Goal: Transaction & Acquisition: Subscribe to service/newsletter

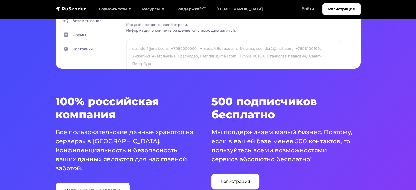
scroll to position [328, 0]
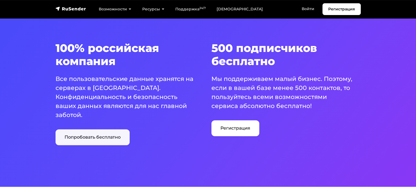
click at [110, 136] on link "Попробовать бесплатно" at bounding box center [92, 137] width 74 height 16
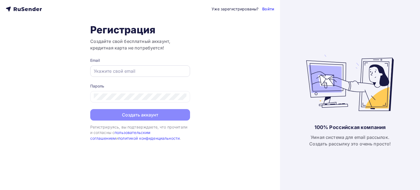
click at [106, 69] on input "text" at bounding box center [140, 71] width 93 height 7
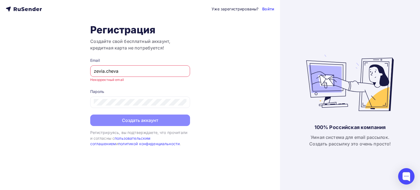
type input "zevia.cheva"
drag, startPoint x: 142, startPoint y: 67, endPoint x: 37, endPoint y: 59, distance: 105.5
click at [37, 59] on div "Уже зарегистрированы? Войти Регистрация Создайте свой бесплатный аккаунт, креди…" at bounding box center [140, 95] width 280 height 190
click at [110, 72] on input "zevia.cheva" at bounding box center [140, 71] width 93 height 7
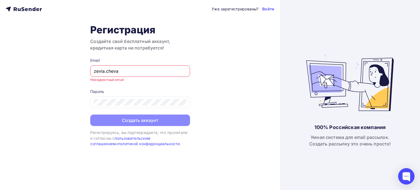
click at [110, 72] on input "zevia.cheva" at bounding box center [140, 71] width 93 height 7
click at [155, 50] on h3 "Создайте свой бесплатный аккаунт, кредитная карта не потребуется!" at bounding box center [140, 44] width 100 height 13
click at [181, 43] on h3 "Создайте свой бесплатный аккаунт, кредитная карта не потребуется!" at bounding box center [140, 44] width 100 height 13
click at [154, 86] on form "Email Введите email Пароль Создать аккаунт" at bounding box center [140, 92] width 100 height 68
click at [129, 25] on h1 "Регистрация" at bounding box center [140, 30] width 100 height 12
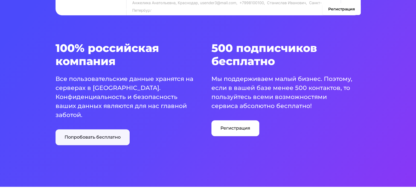
scroll to position [328, 0]
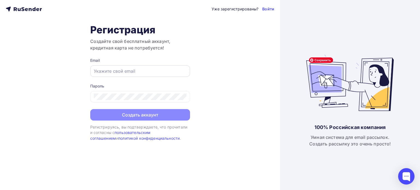
click at [118, 70] on input "text" at bounding box center [140, 71] width 93 height 7
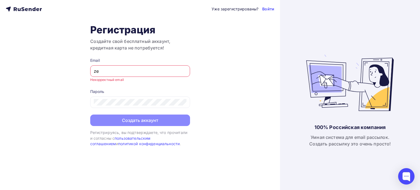
click at [116, 69] on input "ze" at bounding box center [140, 71] width 93 height 7
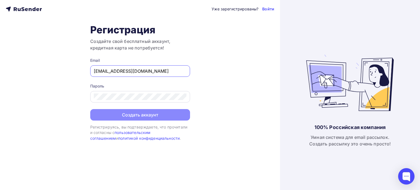
type input "zevia.cheva@yandex.ru"
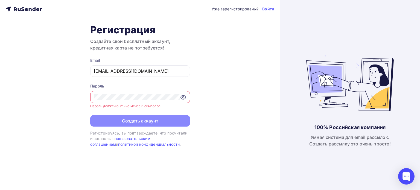
click at [64, 88] on div "Уже зарегистрированы? Войти Регистрация Создайте свой бесплатный аккаунт, креди…" at bounding box center [140, 95] width 280 height 190
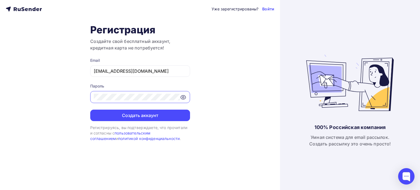
click at [181, 97] on icon at bounding box center [183, 97] width 7 height 7
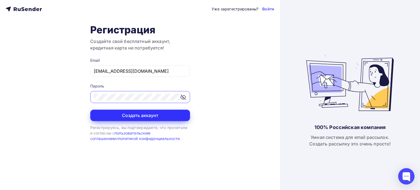
click at [130, 114] on button "Создать аккаунт" at bounding box center [140, 115] width 100 height 11
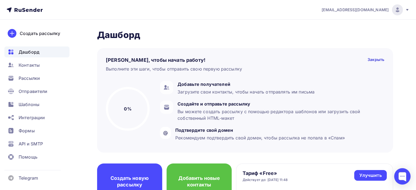
click at [197, 18] on nav "zevia.cheva@yandex.ru Аккаунт Тарифы Выйти Создать рассылку Дашборд Контакты Ра…" at bounding box center [208, 10] width 416 height 20
click at [399, 12] on img at bounding box center [397, 10] width 7 height 7
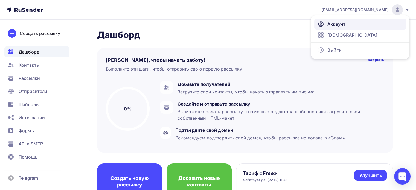
click at [337, 25] on span "Аккаунт" at bounding box center [336, 24] width 18 height 7
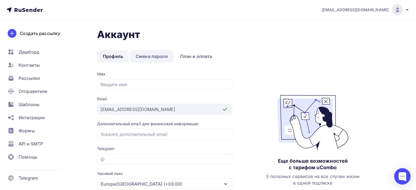
click at [154, 57] on link "Смена пароля" at bounding box center [151, 56] width 43 height 13
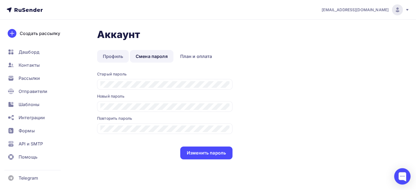
click at [115, 55] on link "Профиль" at bounding box center [113, 56] width 32 height 13
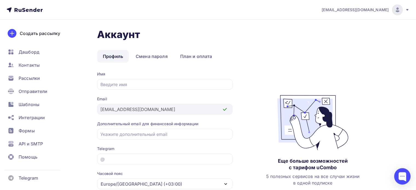
click at [30, 10] on icon at bounding box center [31, 10] width 3 height 3
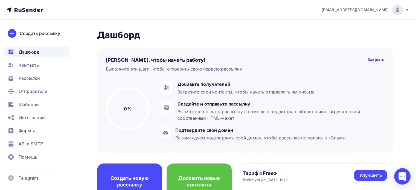
click at [407, 7] on div "[EMAIL_ADDRESS][DOMAIN_NAME]" at bounding box center [365, 9] width 88 height 11
click at [245, 6] on nav "zevia.cheva@yandex.ru Аккаунт Тарифы Выйти Создать рассылку Дашборд Контакты Ра…" at bounding box center [208, 10] width 416 height 20
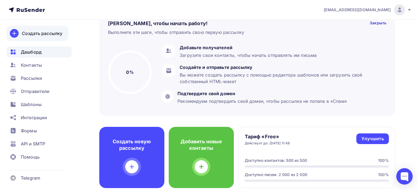
scroll to position [27, 0]
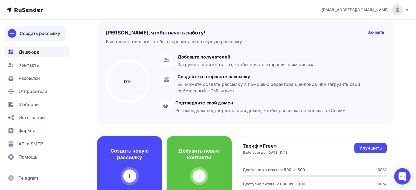
click at [38, 34] on div "Создать рассылку" at bounding box center [40, 33] width 40 height 7
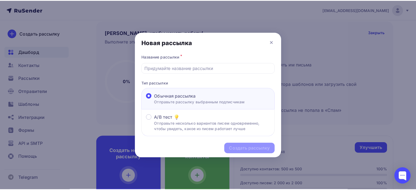
scroll to position [0, 0]
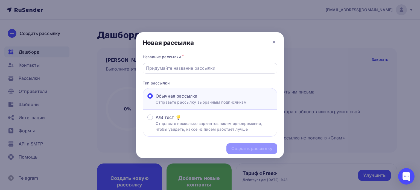
click at [183, 69] on input "text" at bounding box center [210, 68] width 128 height 7
type input "N"
type input "Е"
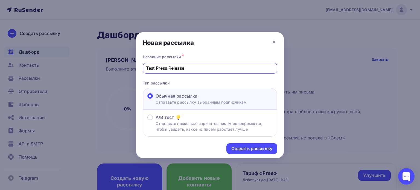
type input "Test Press Release"
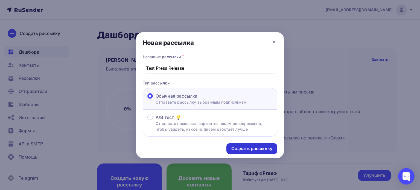
click at [240, 148] on div "Создать рассылку" at bounding box center [251, 148] width 41 height 6
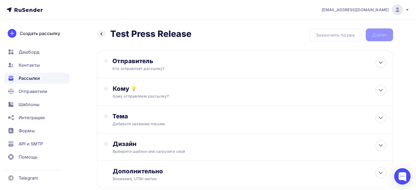
click at [30, 10] on icon at bounding box center [31, 10] width 3 height 3
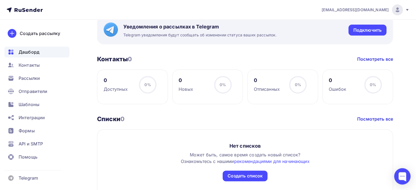
scroll to position [219, 0]
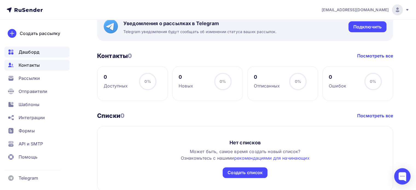
click at [29, 66] on span "Контакты" at bounding box center [29, 65] width 21 height 7
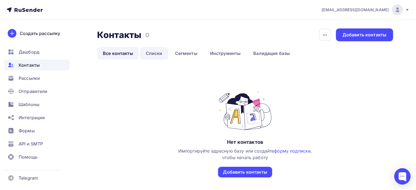
click at [158, 54] on link "Списки" at bounding box center [154, 53] width 28 height 13
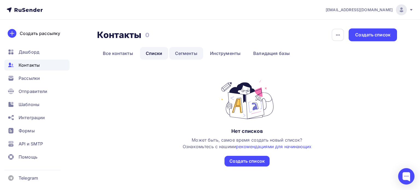
click at [184, 51] on link "Сегменты" at bounding box center [186, 53] width 34 height 13
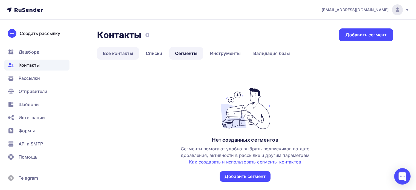
click at [109, 52] on link "Все контакты" at bounding box center [118, 53] width 42 height 13
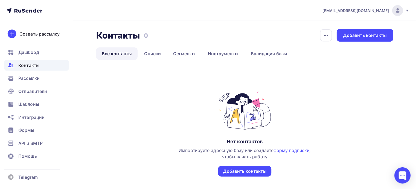
scroll to position [34, 0]
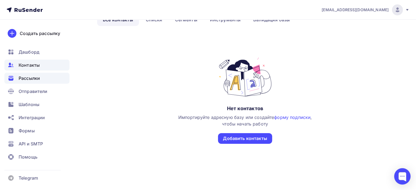
click at [35, 78] on span "Рассылки" at bounding box center [29, 78] width 21 height 7
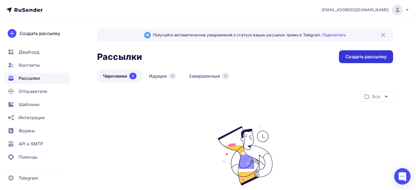
click at [363, 58] on div "Создать рассылку" at bounding box center [365, 57] width 41 height 6
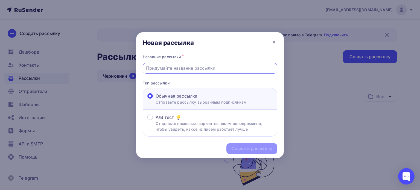
click at [232, 67] on input "text" at bounding box center [210, 68] width 128 height 7
type input "Test Press Release"
click at [256, 149] on div "Создать рассылку" at bounding box center [251, 148] width 41 height 6
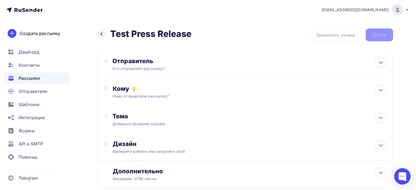
click at [337, 34] on div "Назад Test Press Release Test Press Release Закончить позже Далее" at bounding box center [245, 34] width 296 height 13
click at [165, 69] on div "Кто отправляет рассылку?" at bounding box center [165, 68] width 107 height 5
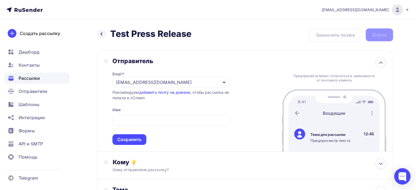
click at [205, 37] on div "Назад Test Press Release Test Press Release Закончить позже Далее" at bounding box center [245, 34] width 296 height 13
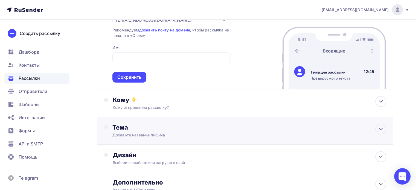
scroll to position [82, 0]
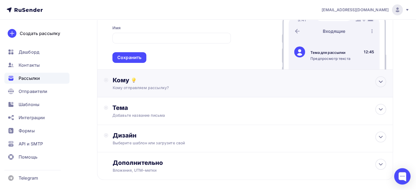
click at [146, 91] on div "Кому Кому отправляем рассылку? Списки получателей Нет получателей Все списки id…" at bounding box center [245, 84] width 296 height 28
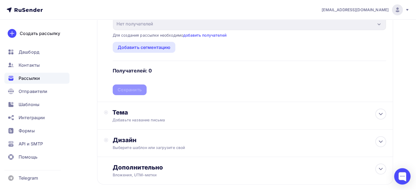
scroll to position [164, 0]
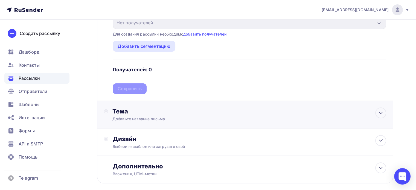
click at [121, 113] on div "Тема" at bounding box center [166, 111] width 108 height 8
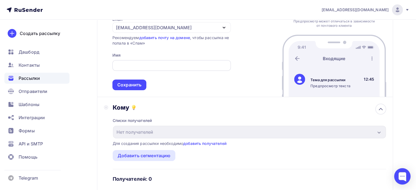
scroll to position [109, 0]
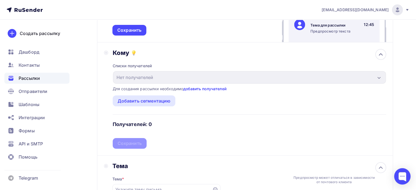
click at [189, 88] on link "добавить получателей" at bounding box center [204, 88] width 43 height 5
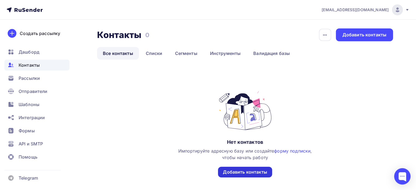
click at [236, 170] on div "Добавить контакты" at bounding box center [245, 172] width 44 height 6
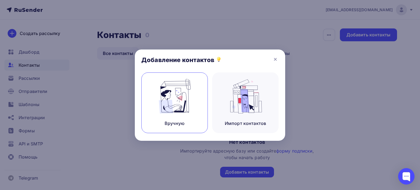
click at [177, 116] on div "Вручную" at bounding box center [174, 102] width 66 height 61
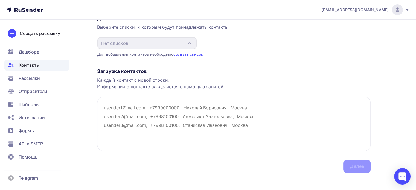
scroll to position [55, 0]
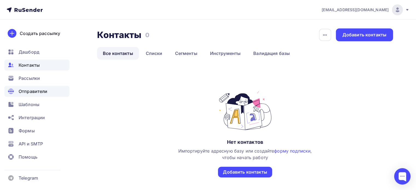
click at [34, 89] on span "Отправители" at bounding box center [33, 91] width 29 height 7
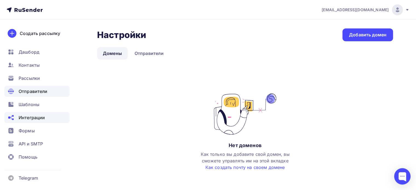
click at [28, 117] on span "Интеграции" at bounding box center [32, 117] width 26 height 7
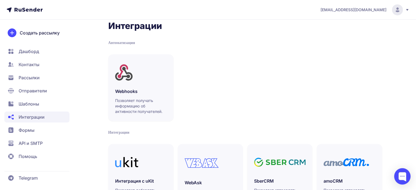
scroll to position [55, 0]
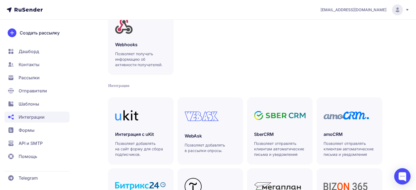
click at [35, 138] on span "Формы" at bounding box center [36, 143] width 65 height 11
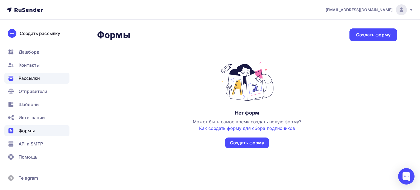
click at [28, 78] on span "Рассылки" at bounding box center [29, 78] width 21 height 7
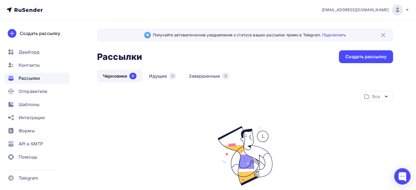
click at [386, 96] on icon "button" at bounding box center [386, 96] width 7 height 7
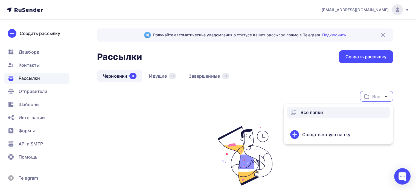
click at [295, 135] on icon at bounding box center [294, 134] width 7 height 7
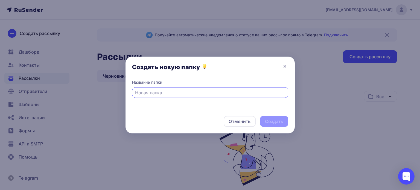
click at [285, 62] on div "Создать новую папку" at bounding box center [209, 68] width 169 height 23
click at [285, 67] on icon at bounding box center [284, 66] width 7 height 7
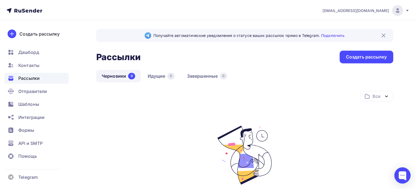
scroll to position [77, 0]
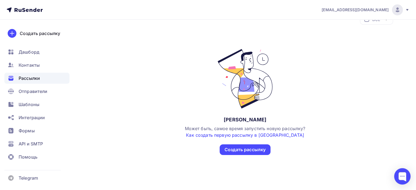
click at [237, 134] on link "Как создать первую рассылку в [GEOGRAPHIC_DATA]" at bounding box center [245, 134] width 118 height 5
click at [42, 30] on div "Создать рассылку" at bounding box center [40, 33] width 40 height 7
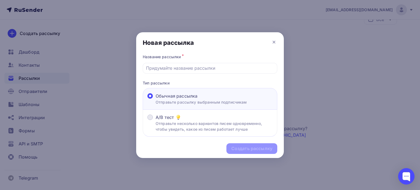
click at [187, 116] on div "A/B тест" at bounding box center [213, 117] width 117 height 7
click at [155, 120] on input "A/B тест Отправьте несколько вариантов писем одновременно, чтобы увидеть, какое…" at bounding box center [155, 120] width 0 height 0
click at [187, 99] on p "Отправьте рассылку выбранным подписчикам" at bounding box center [200, 102] width 91 height 6
click at [155, 99] on input "Обычная рассылка Отправьте рассылку выбранным подписчикам" at bounding box center [155, 99] width 0 height 0
click at [184, 67] on input "text" at bounding box center [210, 68] width 128 height 7
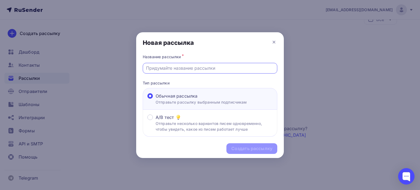
type input "Test Press Release"
click at [249, 148] on div "Создать рассылку" at bounding box center [251, 148] width 41 height 6
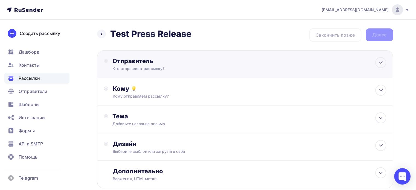
click at [142, 67] on div "Кто отправляет рассылку?" at bounding box center [165, 68] width 107 height 5
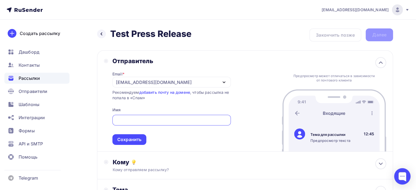
click at [145, 56] on div "Отправитель Email * zevia.cheva@yandex.ru zevia.cheva@yandex.ru Добавить отправ…" at bounding box center [245, 100] width 296 height 101
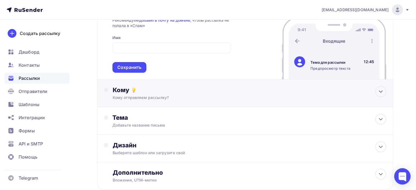
scroll to position [55, 0]
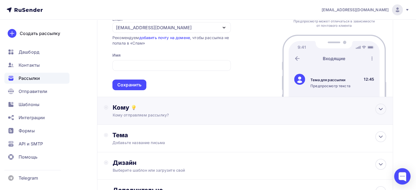
click at [145, 116] on div "Кому отправляем рассылку?" at bounding box center [236, 114] width 246 height 5
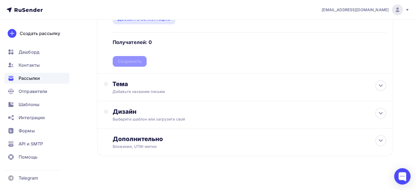
scroll to position [164, 0]
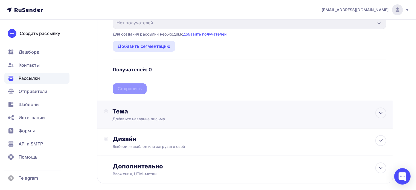
click at [136, 115] on div "Тема Добавьте название письма Тема * Рекомендуем использовать не более 150 симв…" at bounding box center [166, 114] width 108 height 14
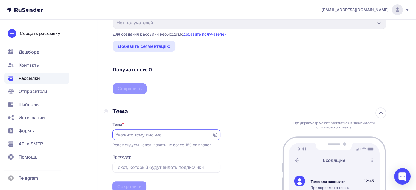
scroll to position [0, 0]
click at [129, 134] on input "text" at bounding box center [161, 134] width 93 height 7
paste input "«Код Безопасности» запустил новую версию 2.7 «Континент TLS-сервер»"
drag, startPoint x: 129, startPoint y: 134, endPoint x: 103, endPoint y: 132, distance: 26.0
click at [103, 132] on div "Тема Тема * «Код Безопасности» запустил новую версию 2.7 «Континент TLS-сервер»…" at bounding box center [245, 150] width 296 height 98
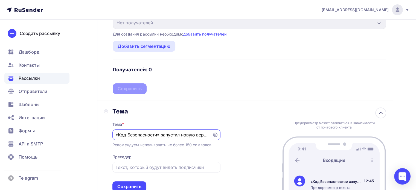
click at [115, 134] on input "«Код Безопасности» запустил новую версию 2.7 «Континент TLS-сервер»" at bounding box center [161, 134] width 93 height 7
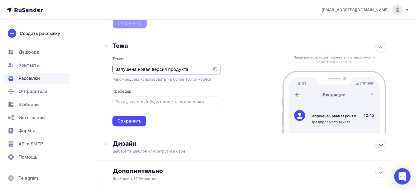
scroll to position [246, 0]
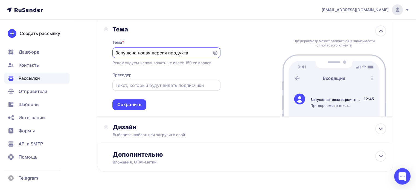
type input "Запущена новая версия продукта"
click at [173, 85] on input "text" at bounding box center [166, 85] width 102 height 7
type input "в"
click at [121, 104] on div "Сохранить" at bounding box center [129, 104] width 24 height 6
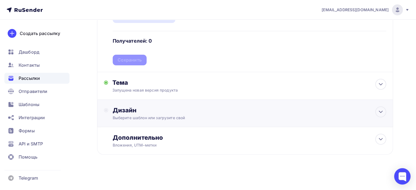
scroll to position [192, 0]
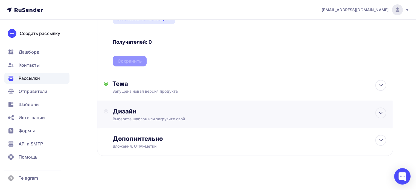
click at [165, 118] on div "Выберите шаблон или загрузите свой" at bounding box center [236, 118] width 246 height 5
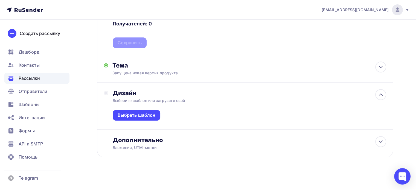
scroll to position [211, 0]
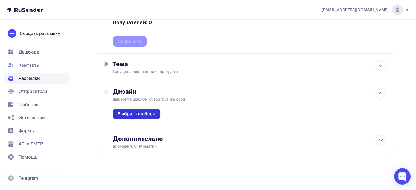
click at [152, 114] on div "Выбрать шаблон" at bounding box center [136, 114] width 38 height 6
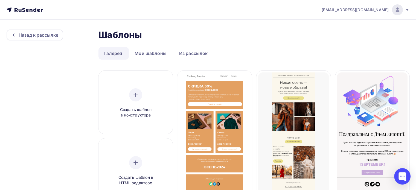
click at [405, 11] on icon at bounding box center [407, 10] width 4 height 4
click at [408, 9] on icon at bounding box center [407, 10] width 4 height 4
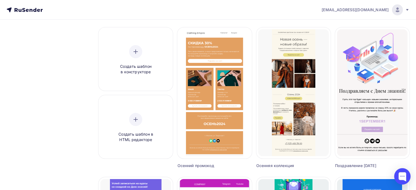
scroll to position [15, 0]
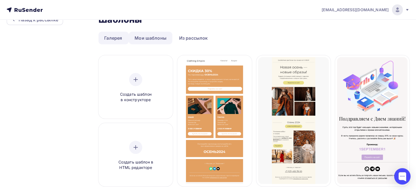
click at [149, 37] on link "Мои шаблоны" at bounding box center [150, 38] width 43 height 13
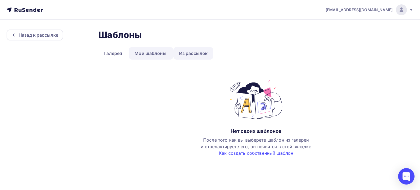
click at [191, 51] on link "Из рассылок" at bounding box center [193, 53] width 40 height 13
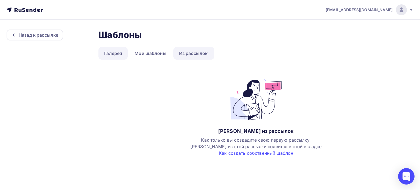
click at [110, 53] on link "Галерея" at bounding box center [112, 53] width 29 height 13
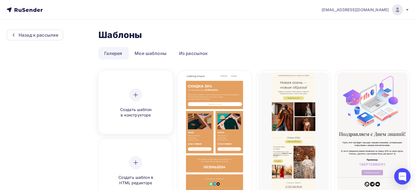
click at [136, 101] on div at bounding box center [135, 94] width 13 height 13
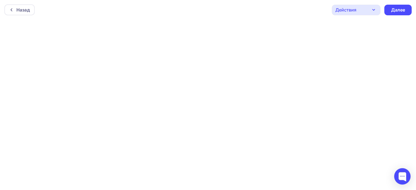
click at [373, 11] on icon "button" at bounding box center [373, 10] width 7 height 7
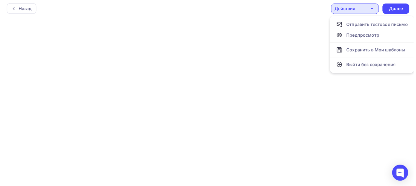
scroll to position [1, 0]
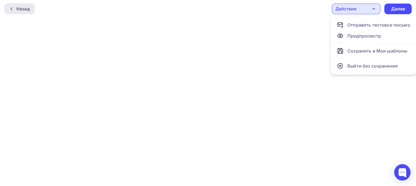
click at [25, 6] on div "Назад" at bounding box center [22, 8] width 13 height 7
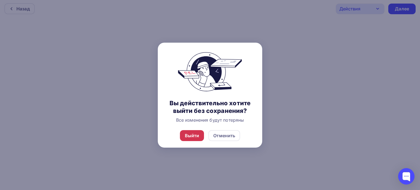
click at [197, 136] on div "Выйти" at bounding box center [192, 135] width 14 height 7
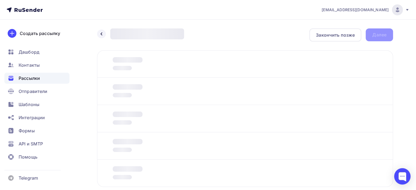
scroll to position [32, 0]
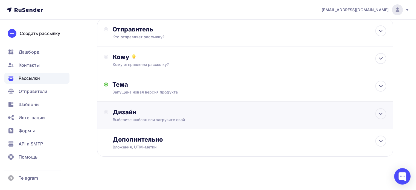
click at [149, 117] on div "Выберите шаблон или загрузите свой" at bounding box center [236, 119] width 246 height 5
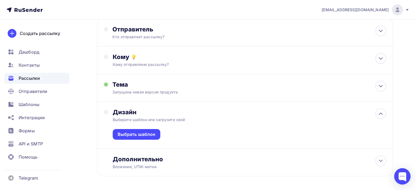
scroll to position [52, 0]
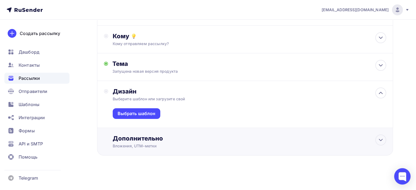
click at [150, 144] on div "Вложения, UTM–метки" at bounding box center [236, 145] width 246 height 5
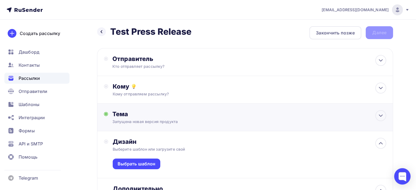
scroll to position [0, 0]
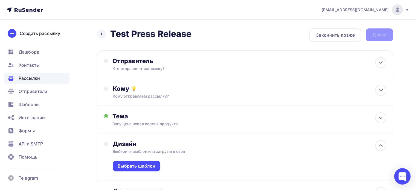
click at [236, 30] on div "Назад Test Press Release Test Press Release Закончить позже Далее" at bounding box center [245, 34] width 296 height 13
click at [337, 36] on div "Закончить позже" at bounding box center [335, 35] width 39 height 7
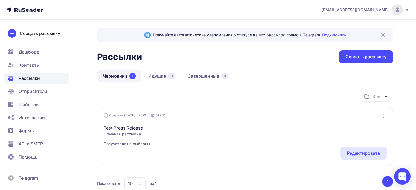
click at [248, 54] on div "Рассылки Рассылки Создать рассылку" at bounding box center [245, 56] width 296 height 13
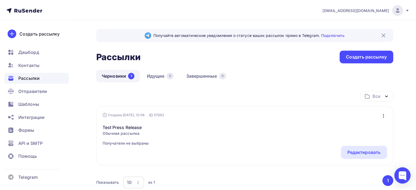
scroll to position [42, 0]
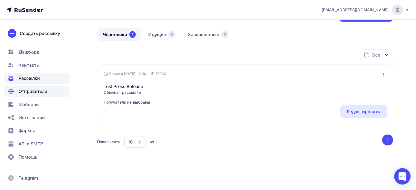
click at [29, 93] on span "Отправители" at bounding box center [33, 91] width 29 height 7
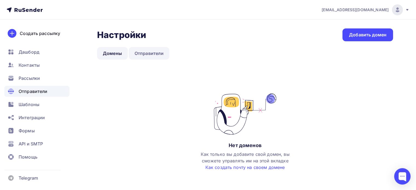
click at [145, 52] on link "Отправители" at bounding box center [149, 53] width 41 height 13
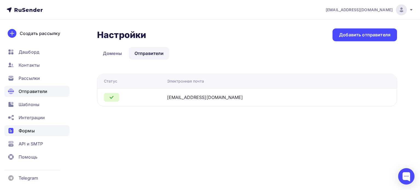
click at [35, 130] on div "Формы" at bounding box center [36, 130] width 65 height 11
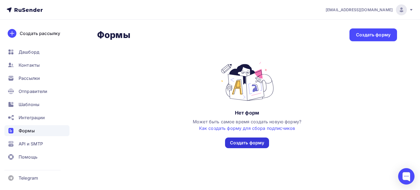
click at [237, 146] on div "Создать форму" at bounding box center [247, 143] width 34 height 6
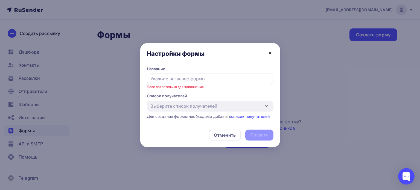
click at [269, 54] on icon at bounding box center [270, 53] width 7 height 7
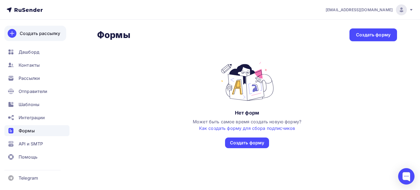
click at [36, 34] on div "Создать рассылку" at bounding box center [40, 33] width 40 height 7
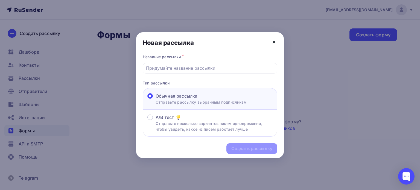
click at [273, 41] on icon at bounding box center [274, 42] width 2 height 2
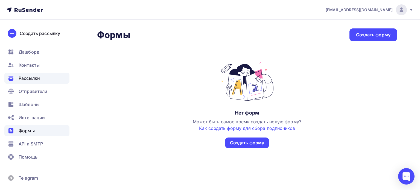
click at [40, 77] on span "Рассылки" at bounding box center [29, 78] width 21 height 7
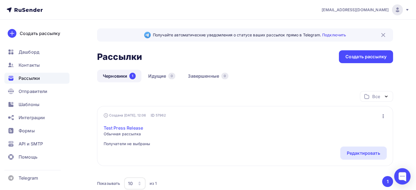
click at [131, 129] on link "Test Press Release" at bounding box center [127, 128] width 47 height 7
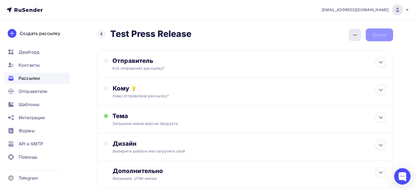
click at [354, 37] on icon "button" at bounding box center [354, 35] width 7 height 7
click at [235, 34] on div "Назад Test Press Release Test Press Release Закончить позже Переименовать рассы…" at bounding box center [245, 34] width 296 height 13
click at [203, 56] on div "Отправитель Кто отправляет рассылку? Email * zevia.cheva@yandex.ru zevia.cheva@…" at bounding box center [245, 64] width 296 height 28
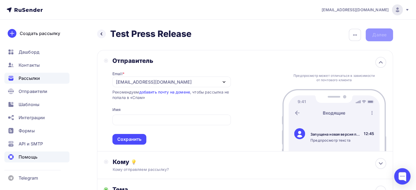
click at [27, 158] on span "Помощь" at bounding box center [28, 157] width 19 height 7
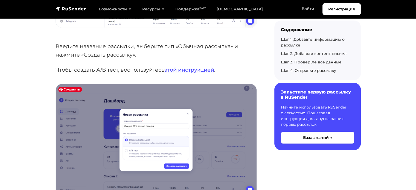
scroll to position [219, 0]
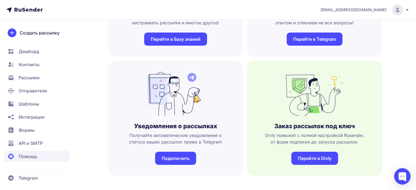
scroll to position [105, 0]
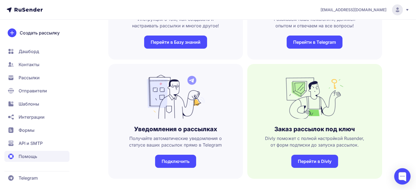
click at [408, 8] on icon at bounding box center [407, 10] width 4 height 4
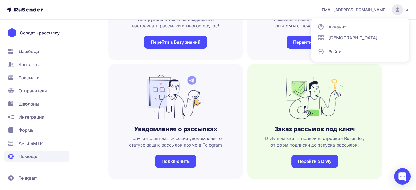
click at [362, 39] on link "[DEMOGRAPHIC_DATA]" at bounding box center [360, 37] width 92 height 11
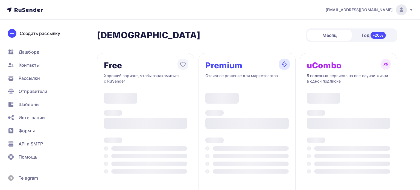
type input "500"
type input "100"
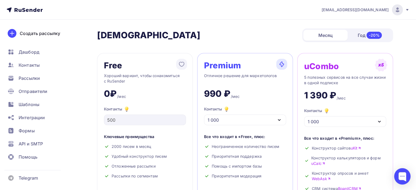
click at [406, 11] on icon at bounding box center [407, 10] width 4 height 4
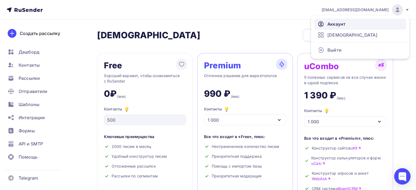
click at [356, 23] on link "Аккаунт" at bounding box center [360, 24] width 92 height 11
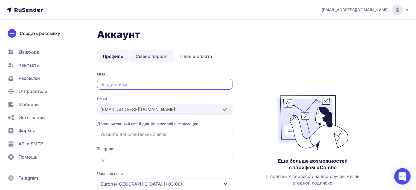
click at [158, 56] on link "Смена пароля" at bounding box center [151, 56] width 43 height 13
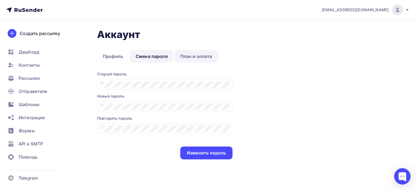
click at [193, 55] on link "План и оплата" at bounding box center [195, 56] width 43 height 13
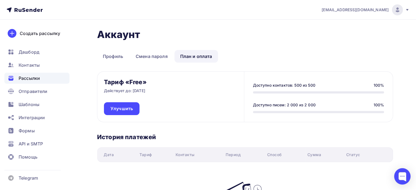
click at [23, 76] on span "Рассылки" at bounding box center [29, 78] width 21 height 7
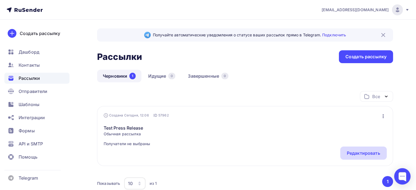
click at [364, 152] on div "Редактировать" at bounding box center [362, 153] width 33 height 7
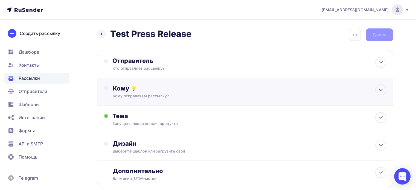
click at [113, 89] on div "Кому" at bounding box center [249, 88] width 273 height 8
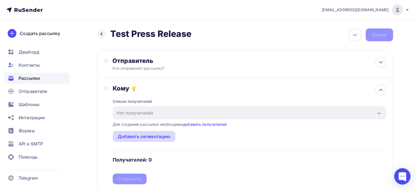
click at [142, 137] on div "Добавить сегментацию" at bounding box center [143, 136] width 53 height 7
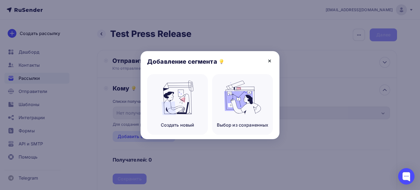
click at [270, 60] on icon at bounding box center [269, 61] width 7 height 7
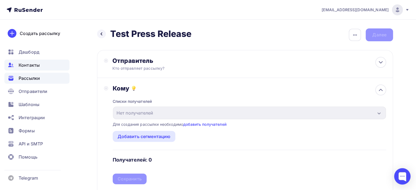
click at [32, 66] on span "Контакты" at bounding box center [29, 65] width 21 height 7
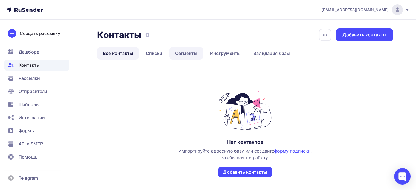
click at [187, 52] on link "Сегменты" at bounding box center [186, 53] width 34 height 13
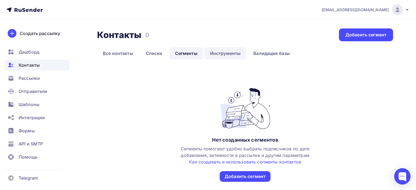
click at [219, 53] on link "Инструменты" at bounding box center [225, 53] width 42 height 13
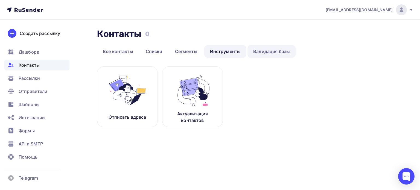
click at [261, 52] on link "Валидация базы" at bounding box center [271, 51] width 48 height 13
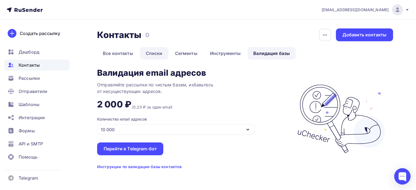
click at [152, 51] on link "Списки" at bounding box center [154, 53] width 28 height 13
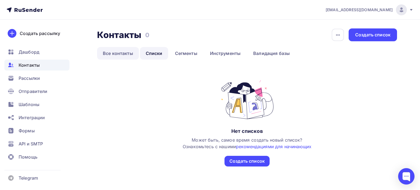
click at [130, 52] on link "Все контакты" at bounding box center [118, 53] width 42 height 13
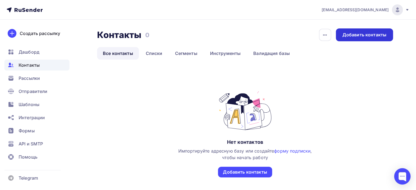
click at [358, 35] on div "Добавить контакты" at bounding box center [364, 35] width 44 height 6
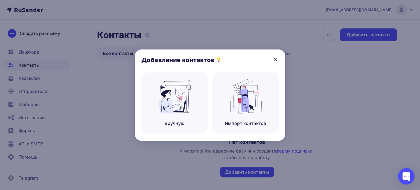
click at [277, 59] on icon at bounding box center [275, 59] width 7 height 7
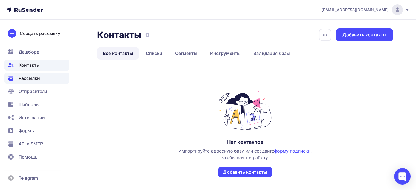
click at [27, 83] on div "Рассылки" at bounding box center [36, 78] width 65 height 11
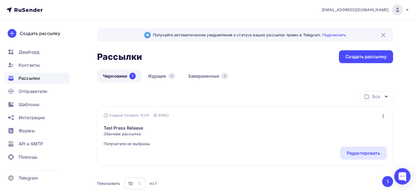
click at [137, 131] on span "Обычная рассылка" at bounding box center [127, 133] width 47 height 5
click at [360, 154] on div "Редактировать" at bounding box center [362, 153] width 33 height 7
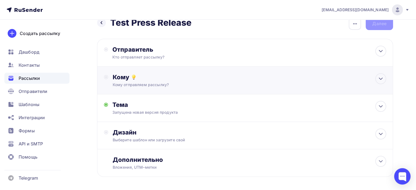
scroll to position [5, 0]
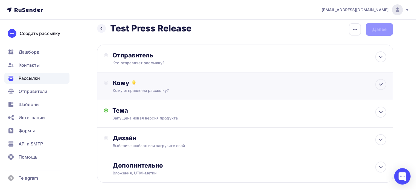
click at [178, 91] on div "Кому отправляем рассылку?" at bounding box center [236, 90] width 246 height 5
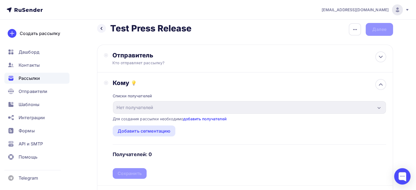
click at [209, 117] on link "добавить получателей" at bounding box center [204, 118] width 43 height 5
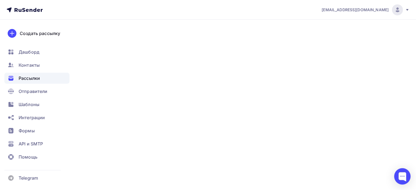
scroll to position [5, 0]
